Goal: Check status: Check status

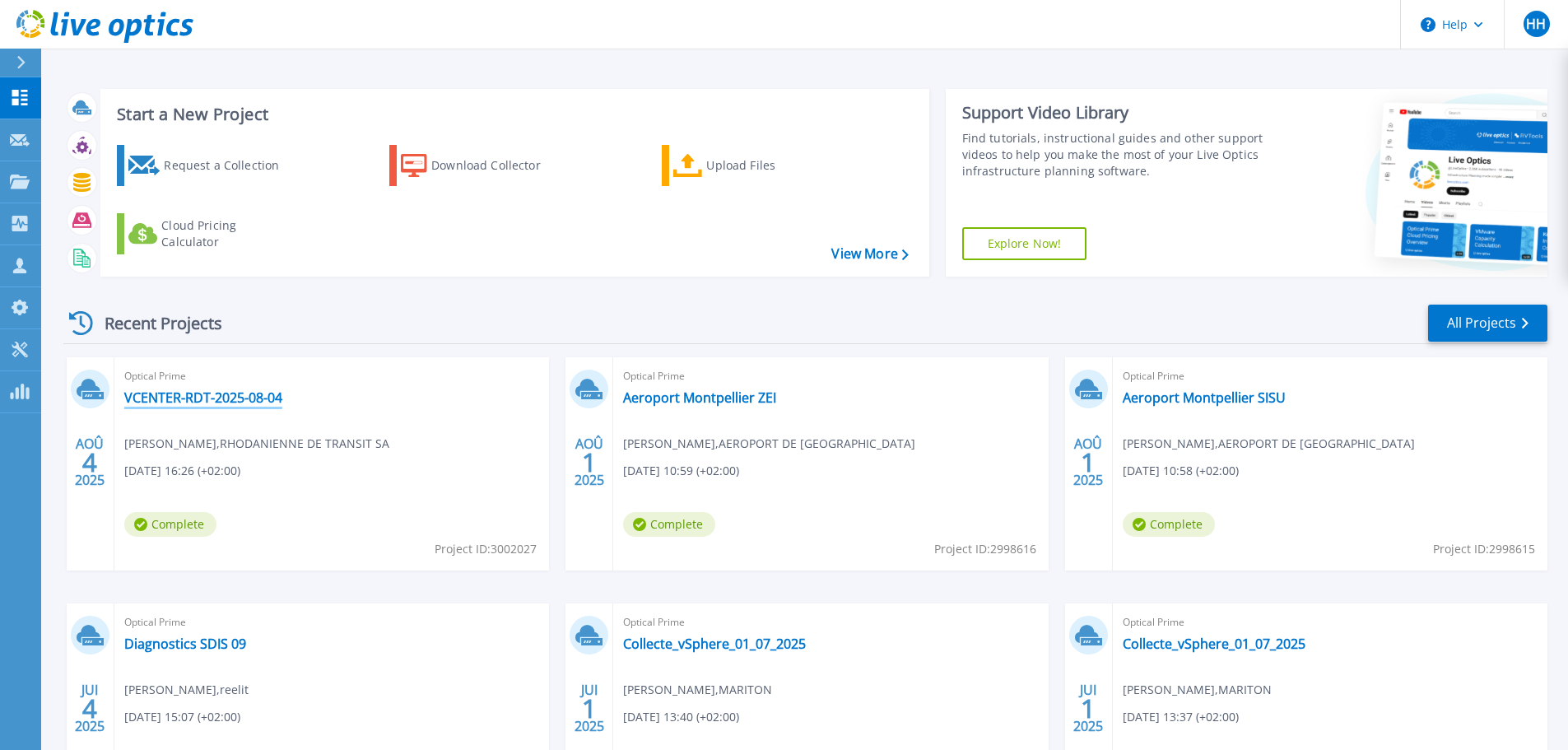
click at [213, 402] on link "VCENTER-RDT-2025-08-04" at bounding box center [203, 398] width 158 height 16
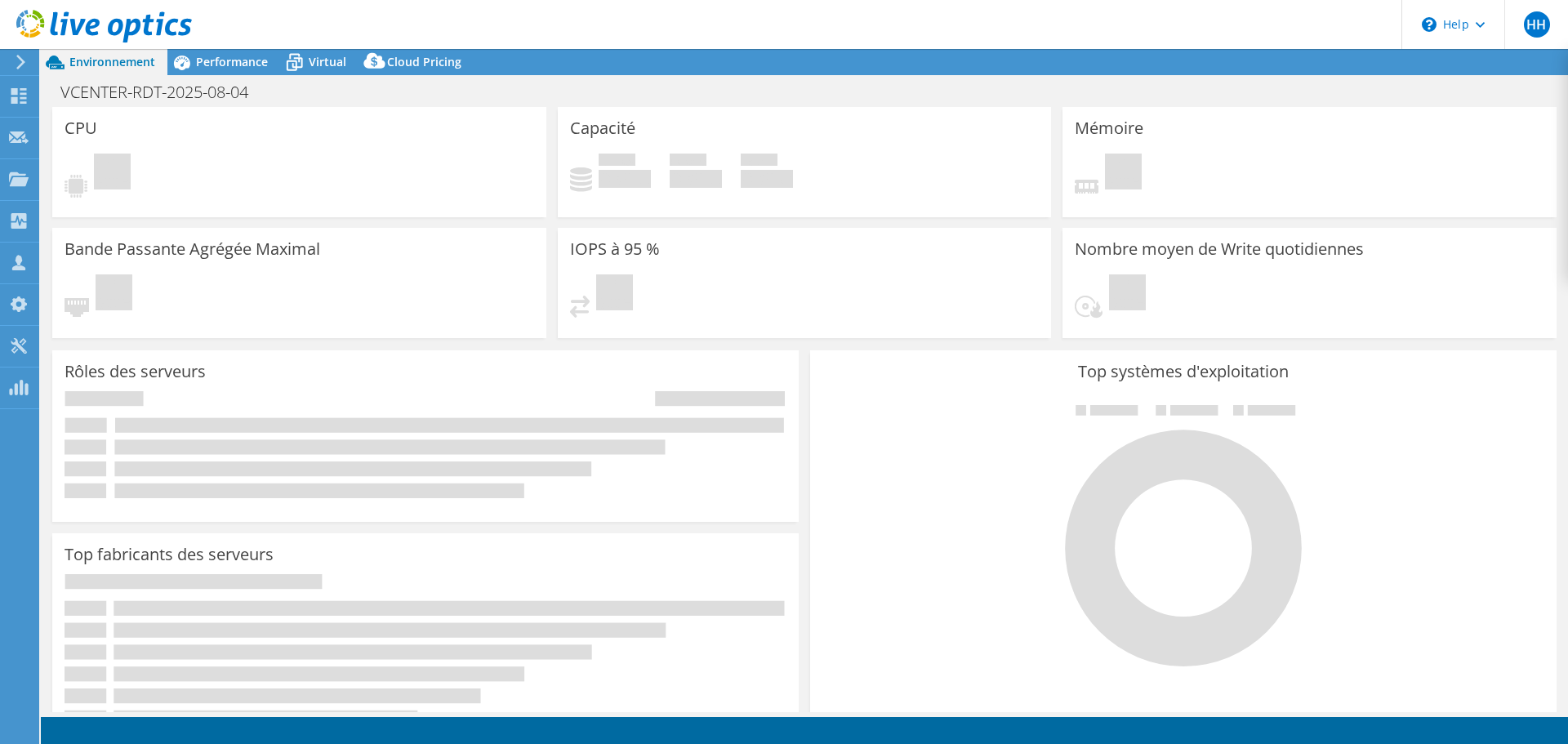
select select "EUFrankfurt"
select select "EUR"
